Goal: Transaction & Acquisition: Purchase product/service

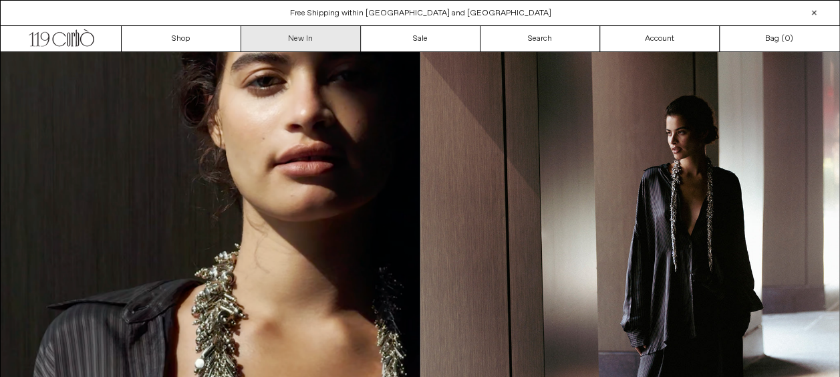
click at [271, 42] on link "New In" at bounding box center [301, 38] width 120 height 25
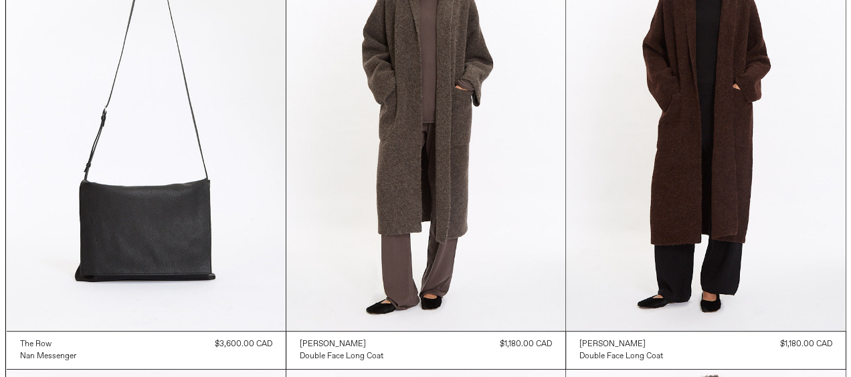
scroll to position [166, 0]
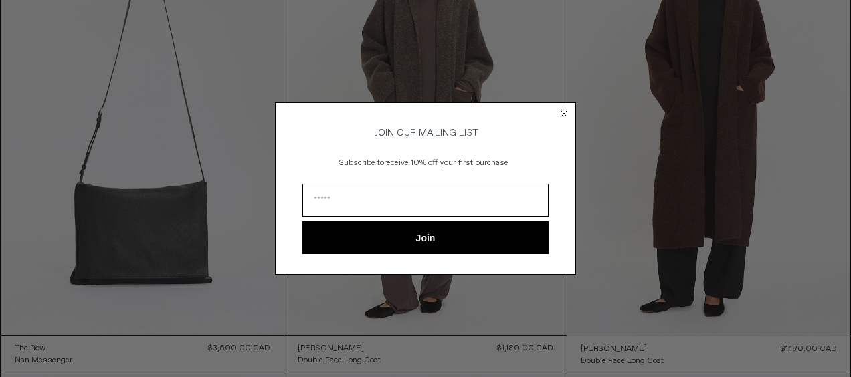
click at [564, 109] on circle "Close dialog" at bounding box center [564, 113] width 13 height 13
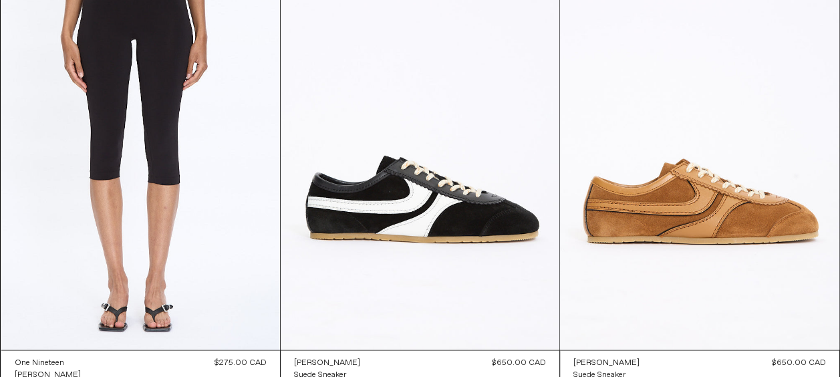
scroll to position [13410, 0]
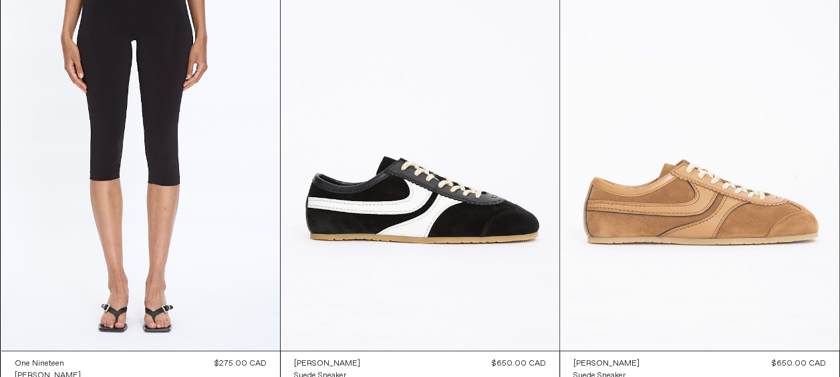
click at [602, 189] on at bounding box center [699, 141] width 279 height 419
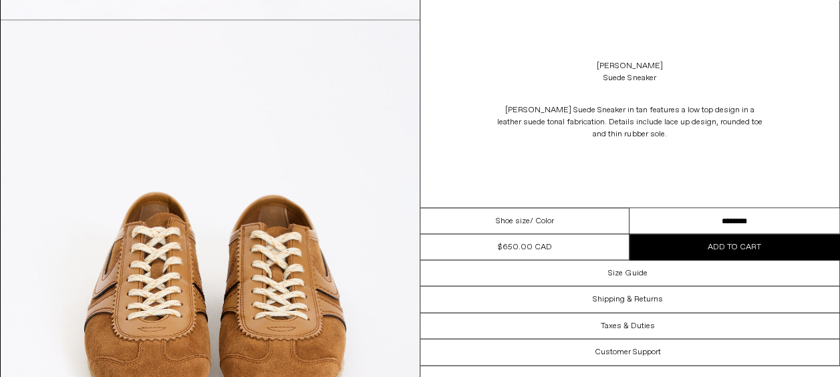
scroll to position [1113, 0]
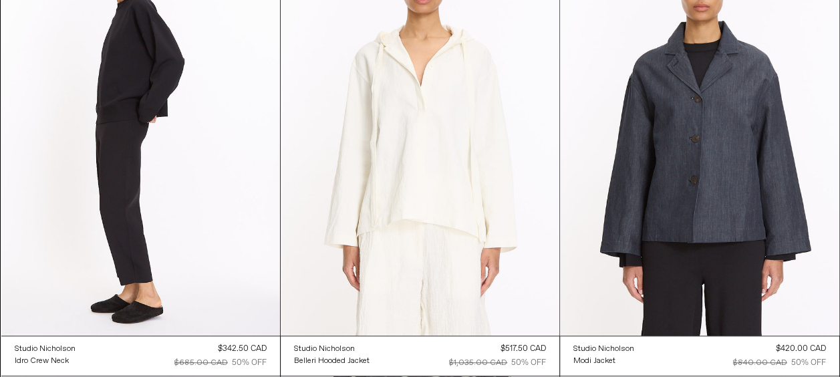
scroll to position [23052, 0]
